Goal: Task Accomplishment & Management: Complete application form

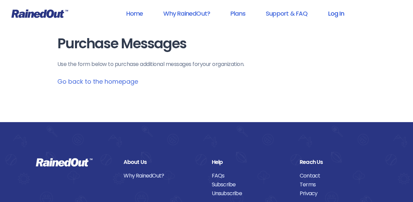
click at [334, 12] on link "Log In" at bounding box center [336, 13] width 34 height 15
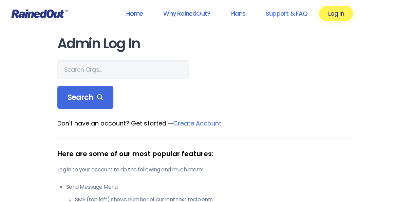
click at [126, 16] on link "Home" at bounding box center [134, 13] width 35 height 15
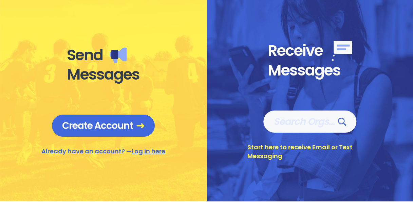
scroll to position [305, 0]
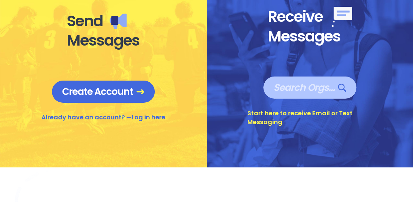
click at [303, 86] on span "Search Orgs…" at bounding box center [310, 87] width 73 height 12
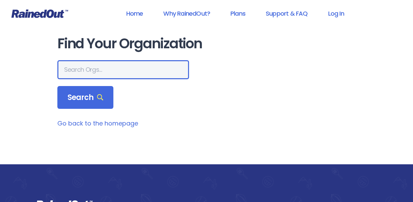
click at [83, 73] on input "text" at bounding box center [123, 69] width 132 height 19
type input "[GEOGRAPHIC_DATA]"
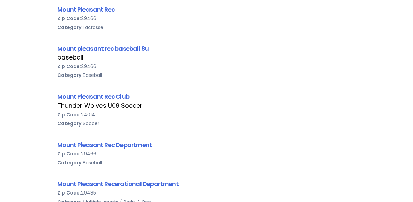
scroll to position [272, 0]
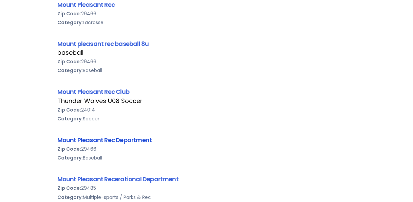
click at [111, 137] on link "Mount Pleasant Rec Department" at bounding box center [104, 139] width 95 height 8
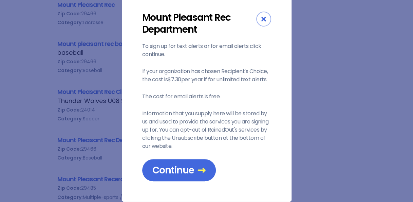
scroll to position [30, 0]
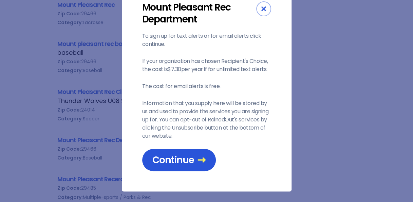
click at [166, 159] on span "Continue" at bounding box center [178, 160] width 53 height 12
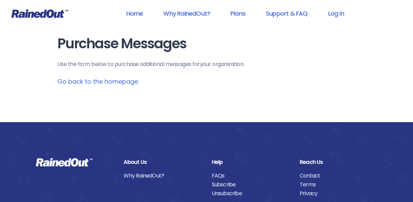
click at [90, 80] on link "Go back to the homepage" at bounding box center [97, 81] width 81 height 8
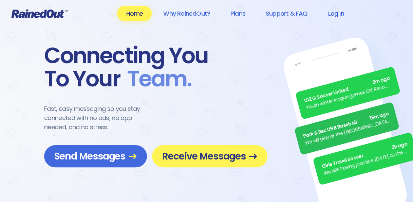
click at [334, 13] on link "Log In" at bounding box center [336, 13] width 34 height 15
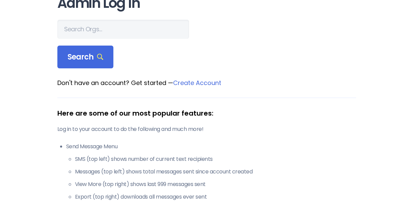
scroll to position [34, 0]
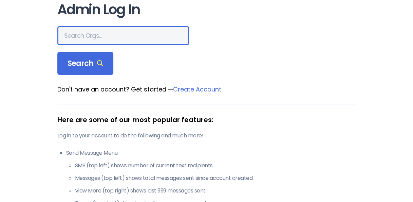
click at [100, 38] on input "text" at bounding box center [123, 35] width 132 height 19
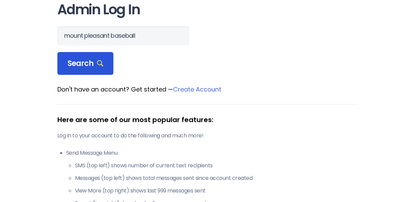
click at [92, 66] on span "Search" at bounding box center [86, 64] width 36 height 10
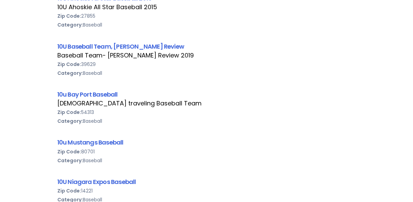
scroll to position [0, 0]
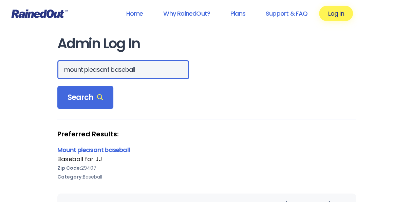
click at [137, 69] on input "mount pleasant baseball" at bounding box center [123, 69] width 132 height 19
click at [138, 68] on input "mount pleasant baseball" at bounding box center [123, 69] width 132 height 19
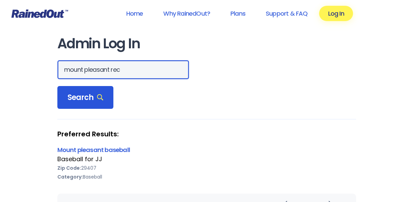
type input "mount pleasant rec"
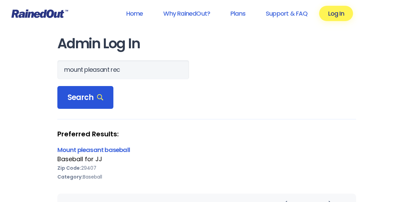
click at [82, 99] on span "Search" at bounding box center [86, 98] width 36 height 10
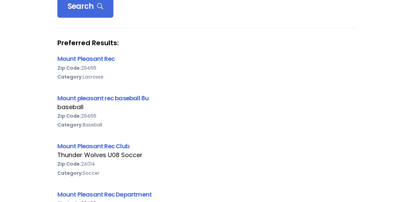
scroll to position [102, 0]
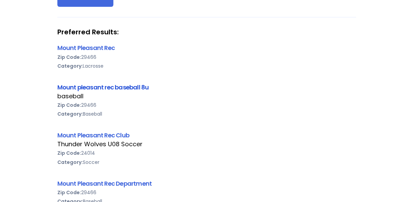
click at [120, 85] on link "Mount pleasant rec baseball 8u" at bounding box center [103, 87] width 92 height 8
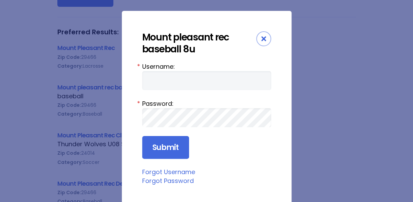
click at [261, 38] on icon "Close" at bounding box center [263, 38] width 5 height 5
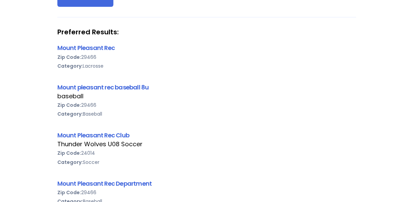
scroll to position [136, 0]
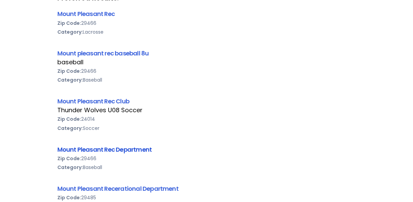
click at [98, 148] on link "Mount Pleasant Rec Department" at bounding box center [104, 149] width 95 height 8
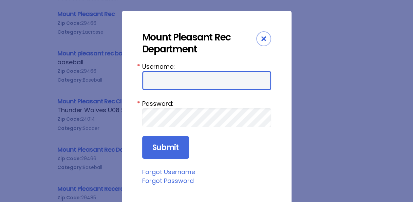
click at [179, 79] on input "Username:" at bounding box center [206, 80] width 129 height 19
type input "[PERSON_NAME][EMAIL_ADDRESS][DOMAIN_NAME]"
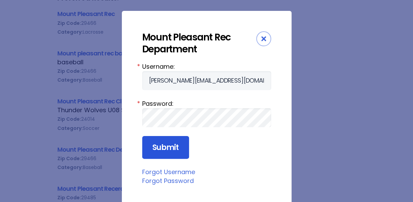
click at [161, 149] on input "Submit" at bounding box center [165, 147] width 47 height 23
